Goal: Find specific page/section: Find specific page/section

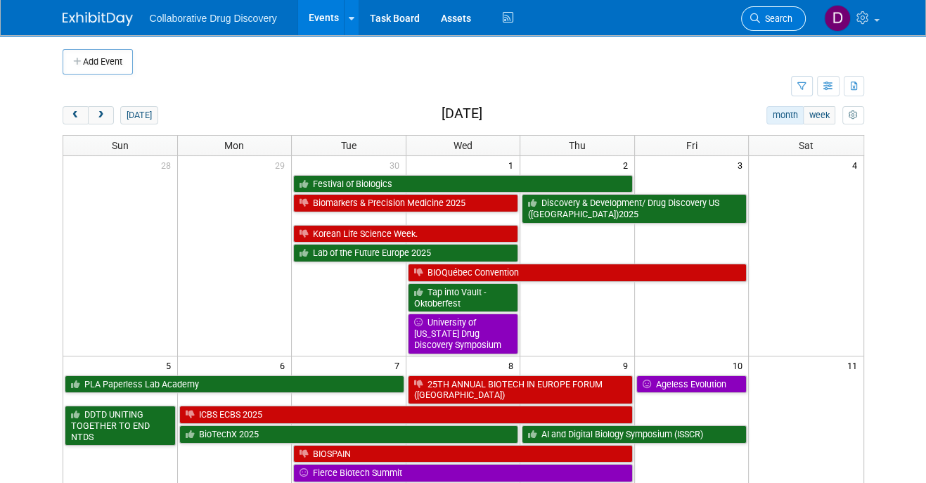
click at [785, 20] on span "Search" at bounding box center [776, 18] width 32 height 11
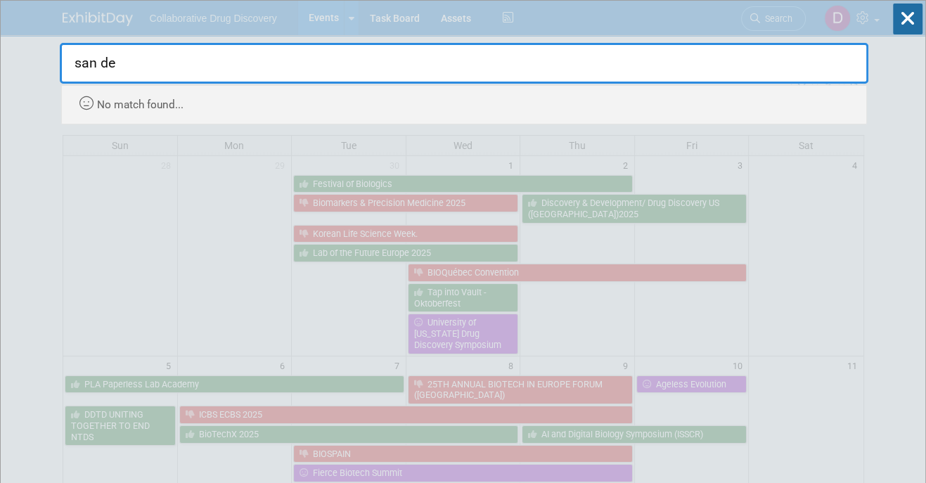
type input "san d"
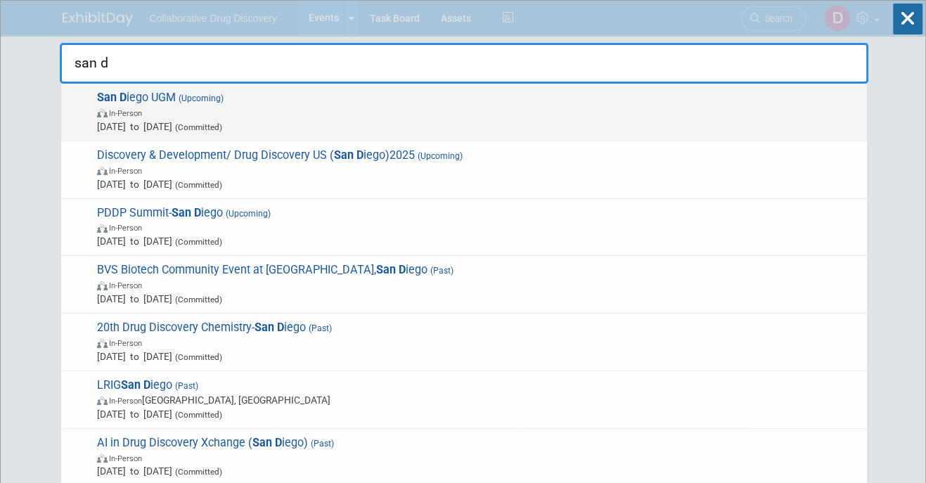
click at [229, 122] on span "[DATE] to [DATE] (Committed)" at bounding box center [478, 127] width 763 height 14
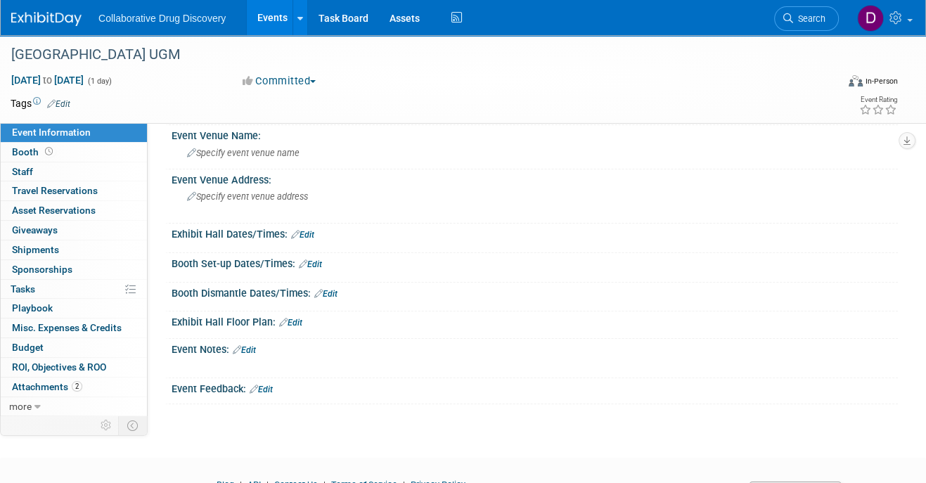
scroll to position [150, 0]
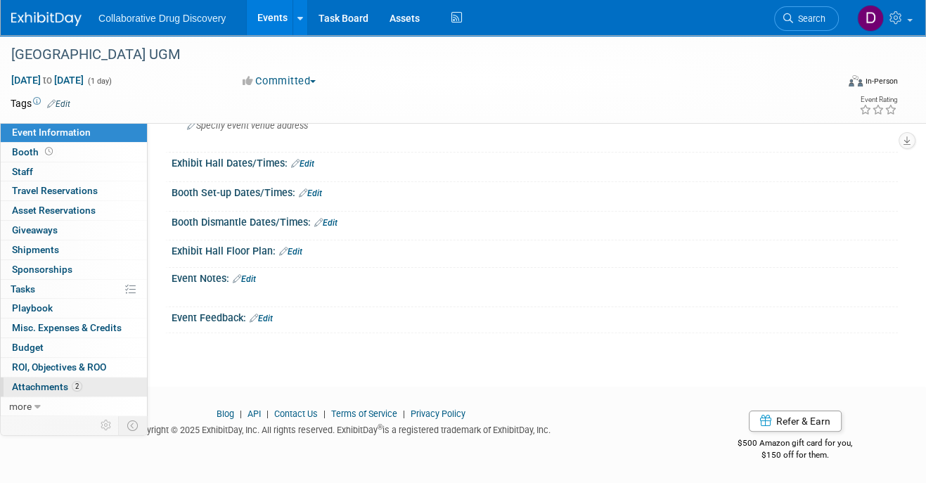
click at [79, 381] on span "Attachments 2" at bounding box center [47, 386] width 70 height 11
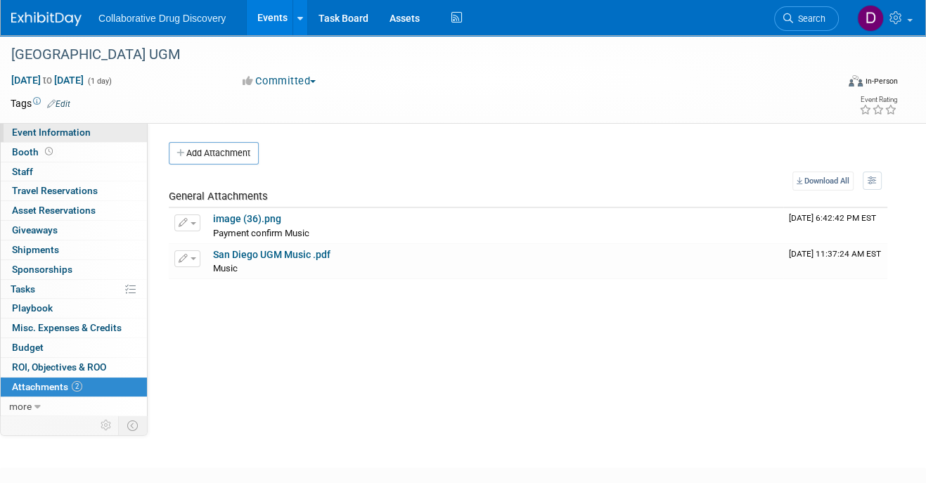
click at [63, 138] on link "Event Information" at bounding box center [74, 132] width 146 height 19
